Goal: Task Accomplishment & Management: Complete application form

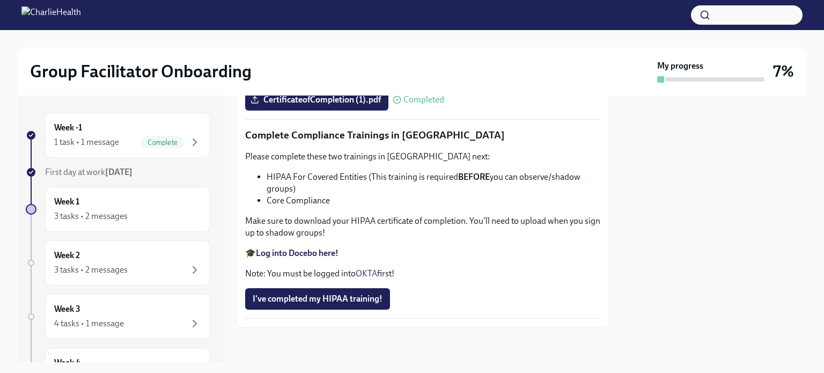
scroll to position [2554, 0]
click at [315, 300] on span "I've completed my HIPAA training!" at bounding box center [318, 298] width 130 height 11
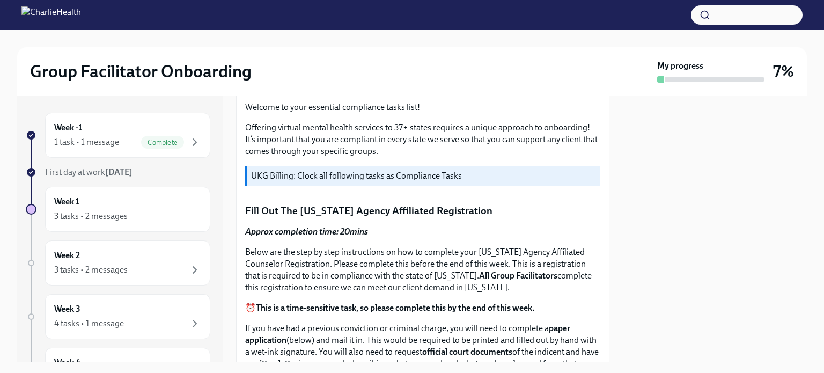
scroll to position [342, 0]
click at [340, 169] on p "UKG Billing: Clock all following tasks as Compliance Tasks" at bounding box center [423, 175] width 345 height 12
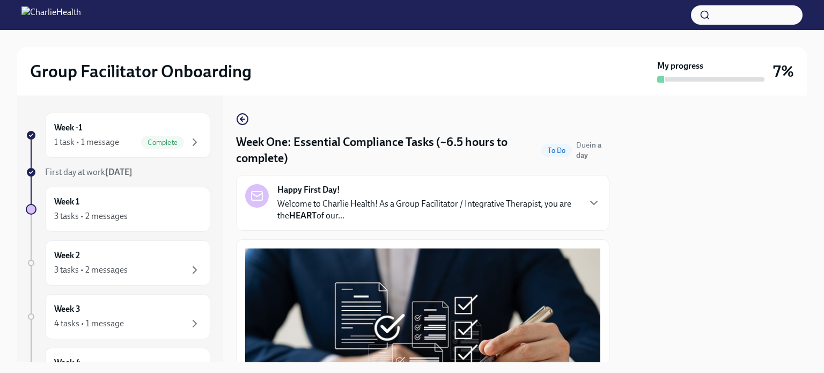
click at [98, 140] on div "1 task • 1 message" at bounding box center [86, 142] width 65 height 12
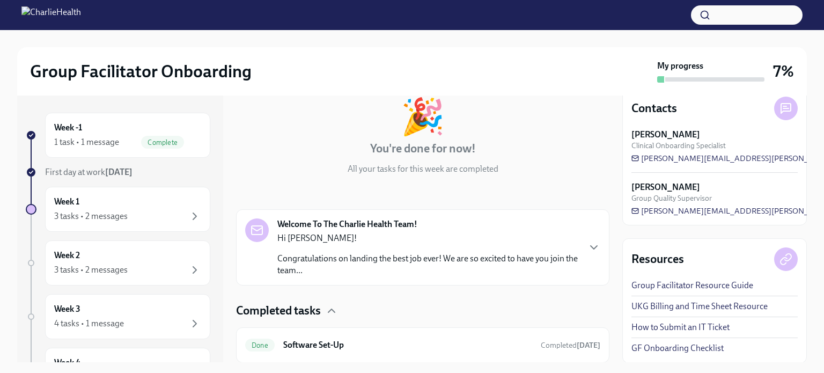
scroll to position [97, 0]
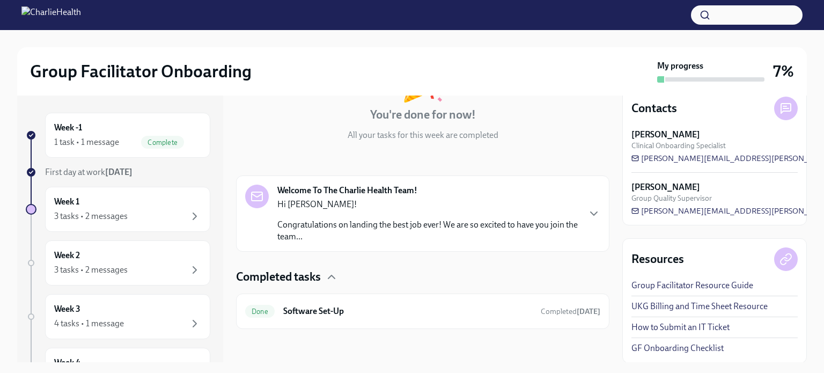
click at [472, 223] on p "Congratulations on landing the best job ever! We are so excited to have you joi…" at bounding box center [427, 231] width 301 height 24
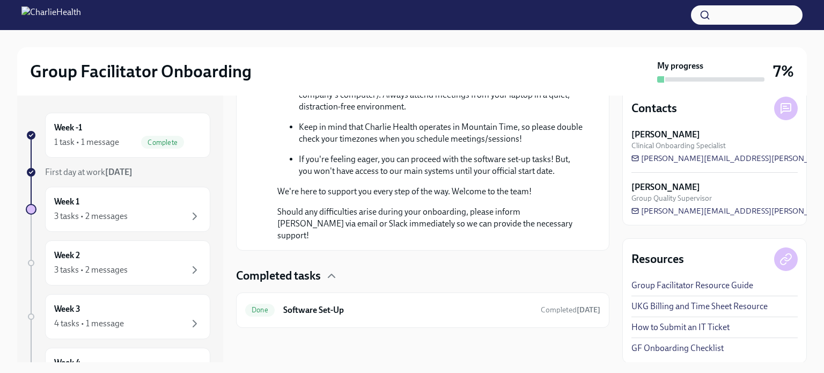
scroll to position [651, 0]
